Goal: Navigation & Orientation: Understand site structure

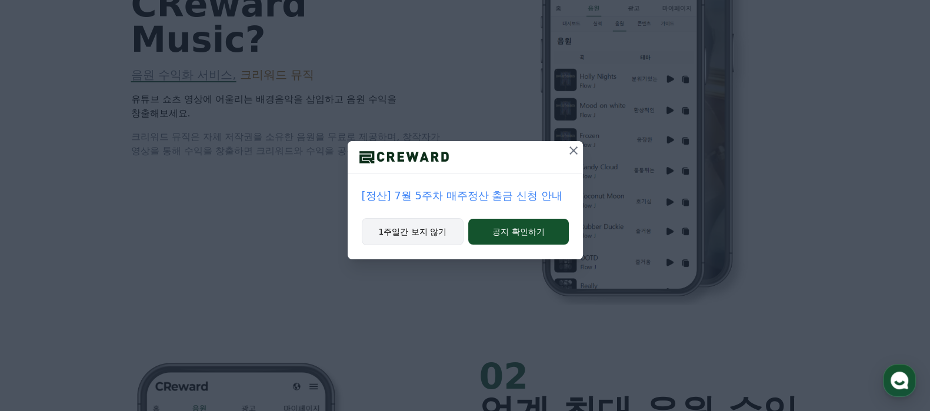
click at [409, 245] on button "1주일간 보지 않기" at bounding box center [413, 231] width 102 height 27
click at [413, 230] on button "1주일간 보지 않기" at bounding box center [413, 231] width 102 height 27
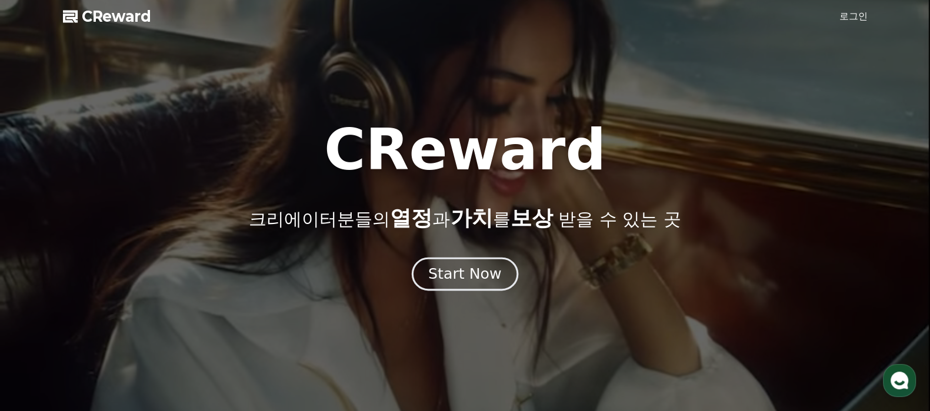
click at [462, 272] on div "Start Now" at bounding box center [464, 274] width 73 height 20
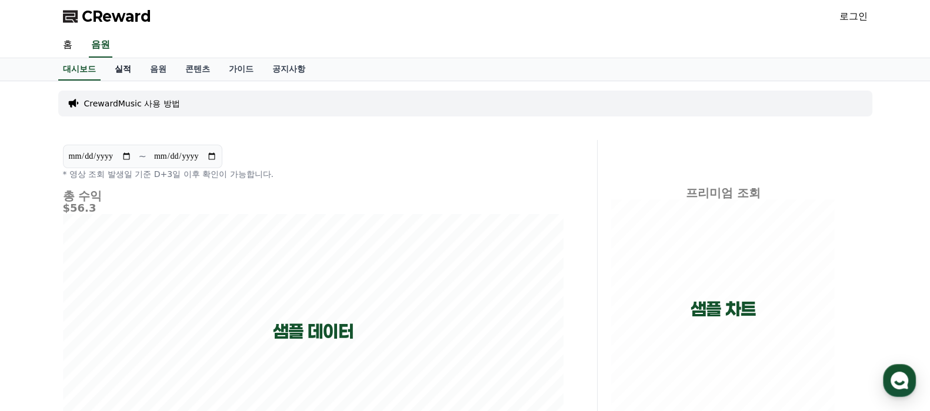
click at [128, 64] on link "실적" at bounding box center [122, 69] width 35 height 22
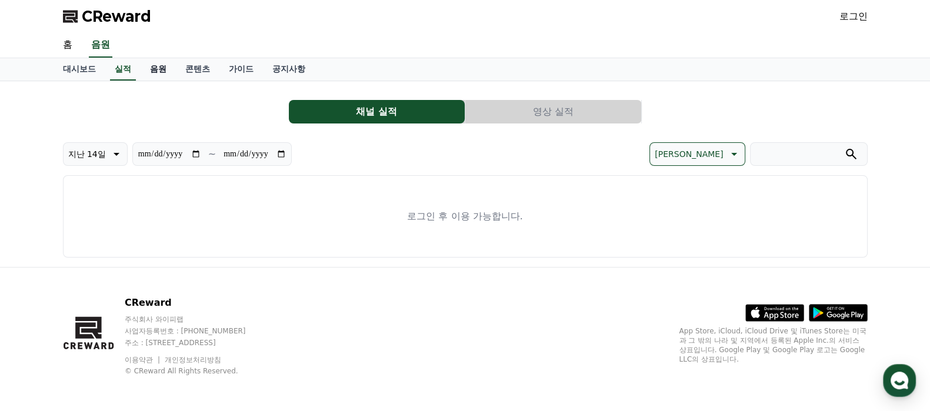
click at [159, 66] on link "음원" at bounding box center [158, 69] width 35 height 22
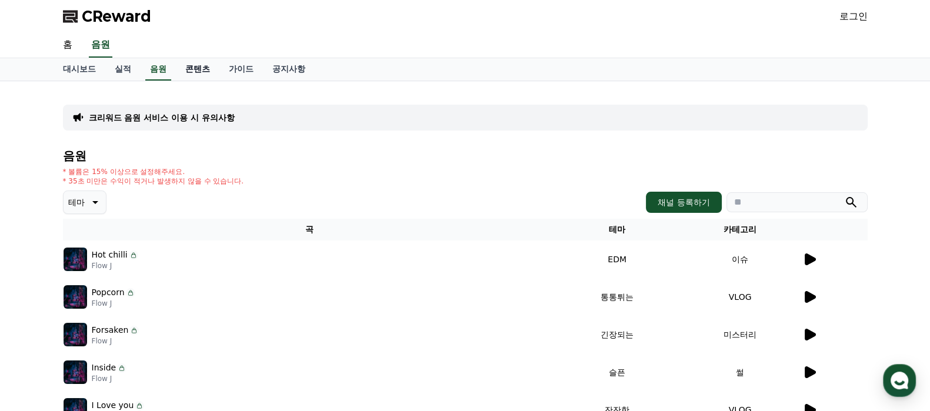
click at [203, 69] on link "콘텐츠" at bounding box center [198, 69] width 44 height 22
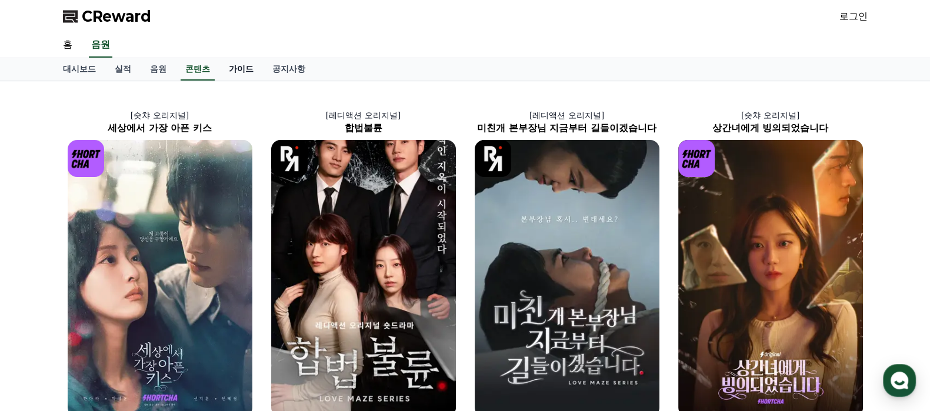
click at [236, 69] on link "가이드" at bounding box center [241, 69] width 44 height 22
